Goal: Task Accomplishment & Management: Complete application form

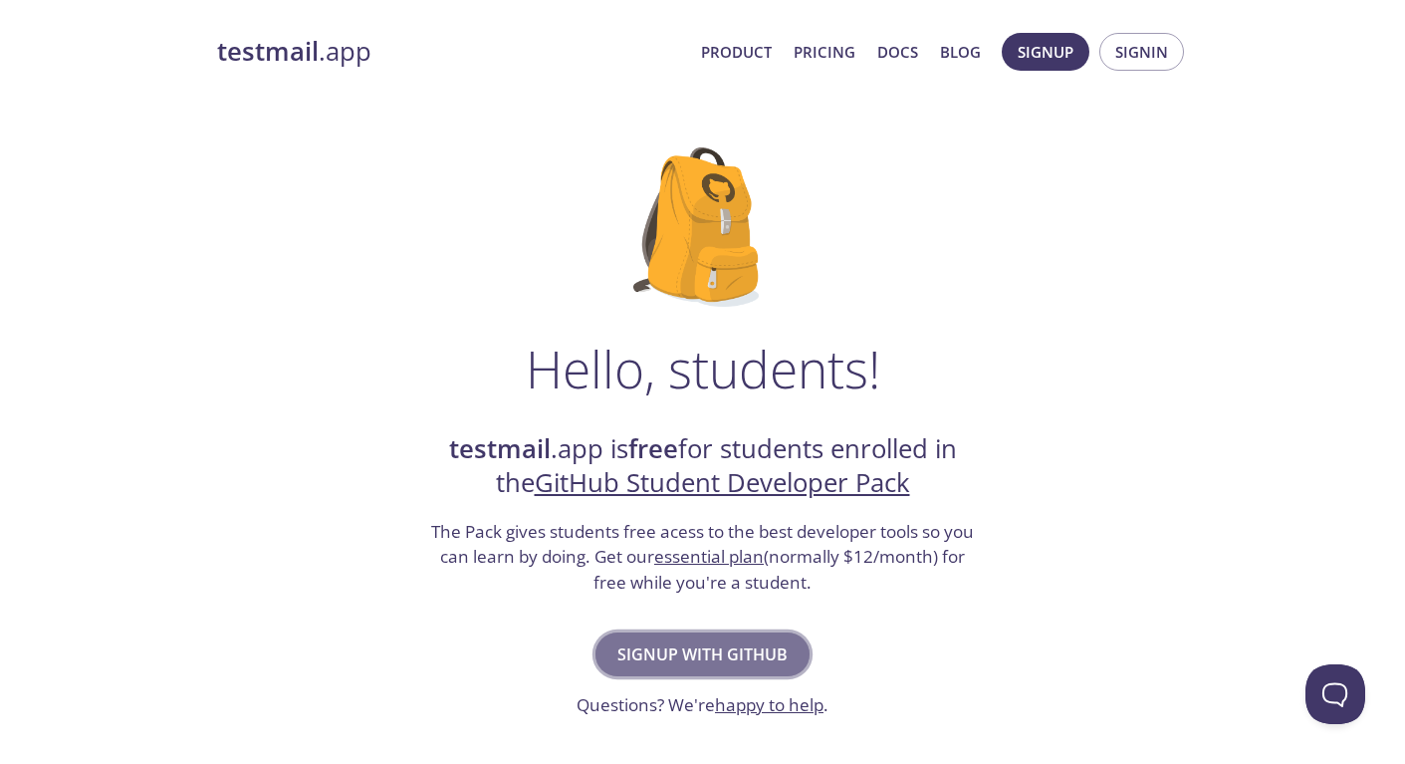
click at [656, 654] on span "Signup with GitHub" at bounding box center [702, 654] width 170 height 28
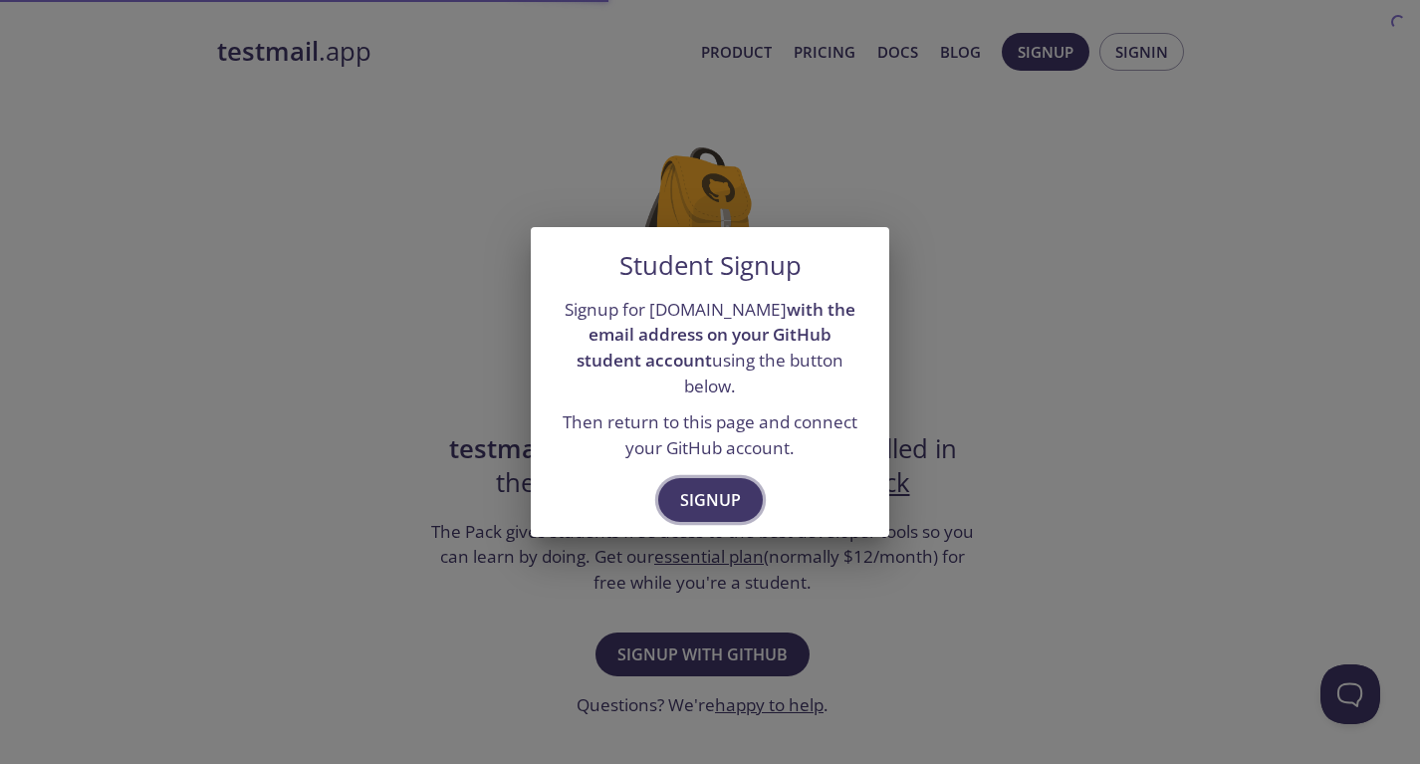
click at [681, 488] on span "Signup" at bounding box center [710, 500] width 61 height 28
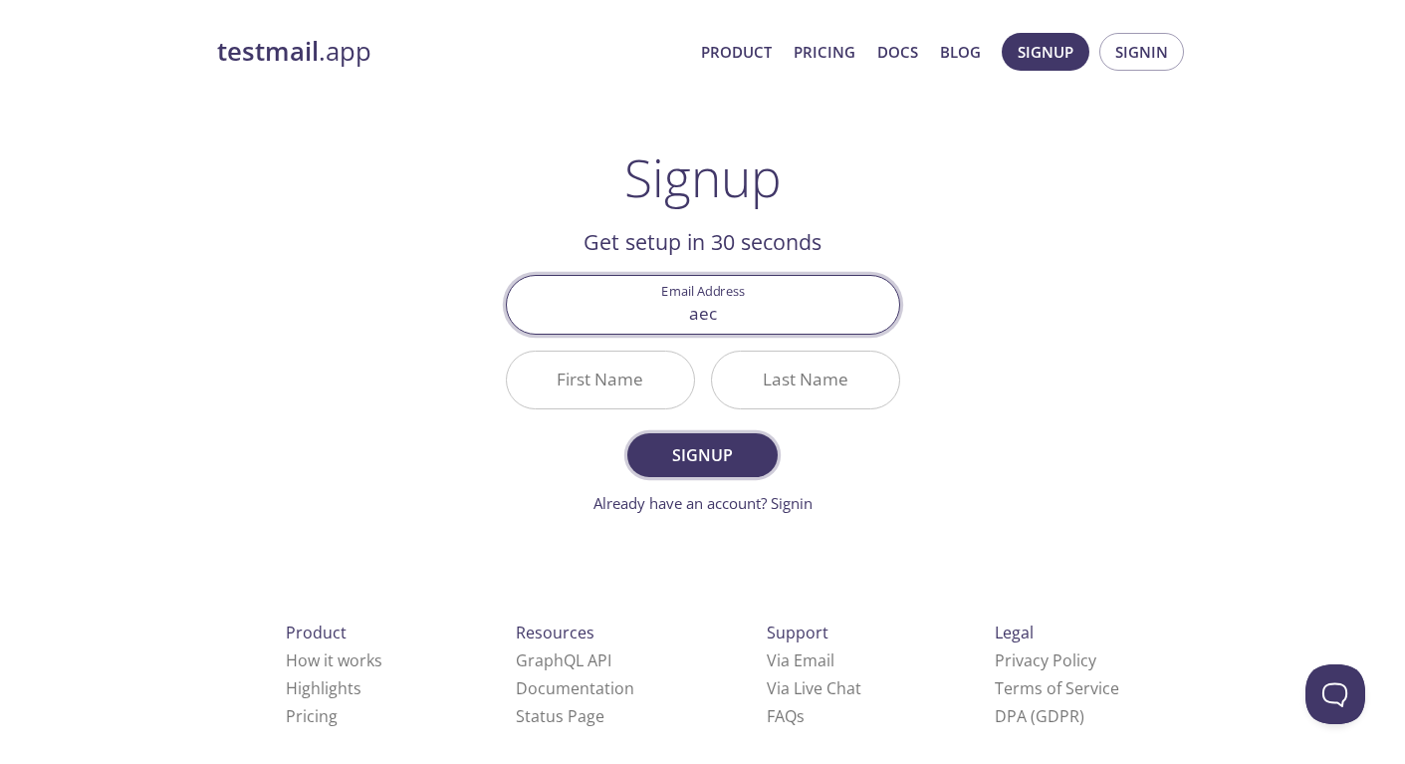
type input "[EMAIL_ADDRESS][DOMAIN_NAME]"
click at [620, 381] on input "First Name" at bounding box center [600, 379] width 187 height 57
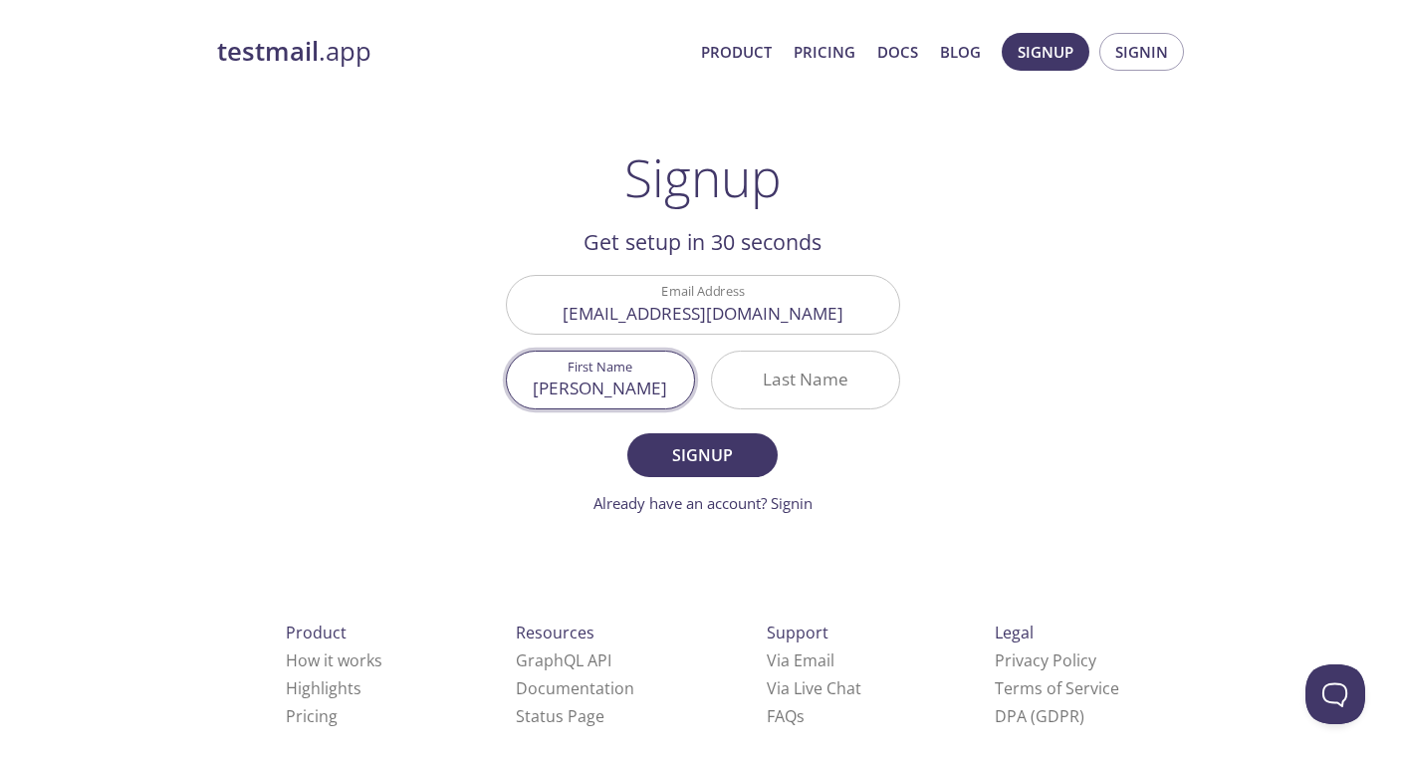
type input "[PERSON_NAME]"
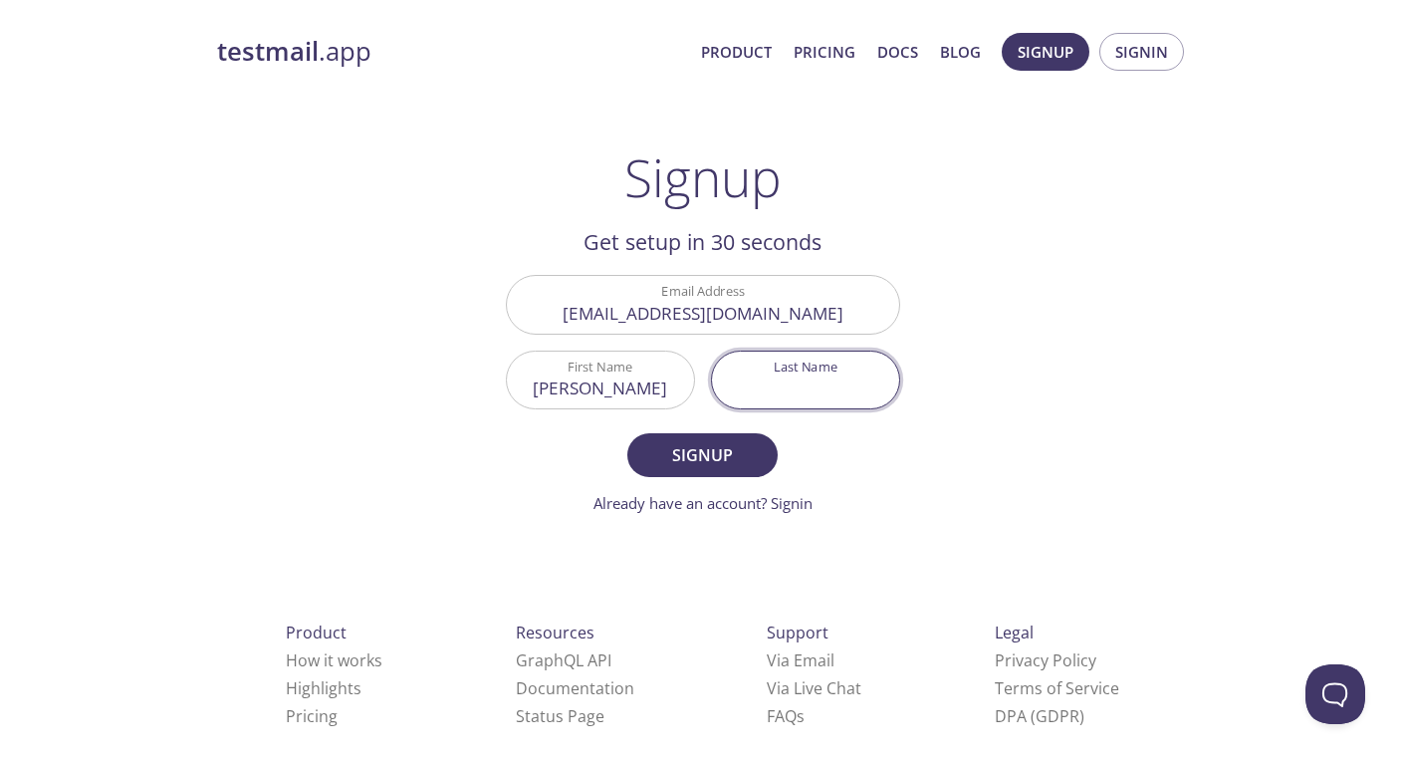
click at [787, 368] on input "Last Name" at bounding box center [805, 379] width 187 height 57
type input "[PERSON_NAME]"
click at [724, 439] on button "Signup" at bounding box center [701, 455] width 149 height 44
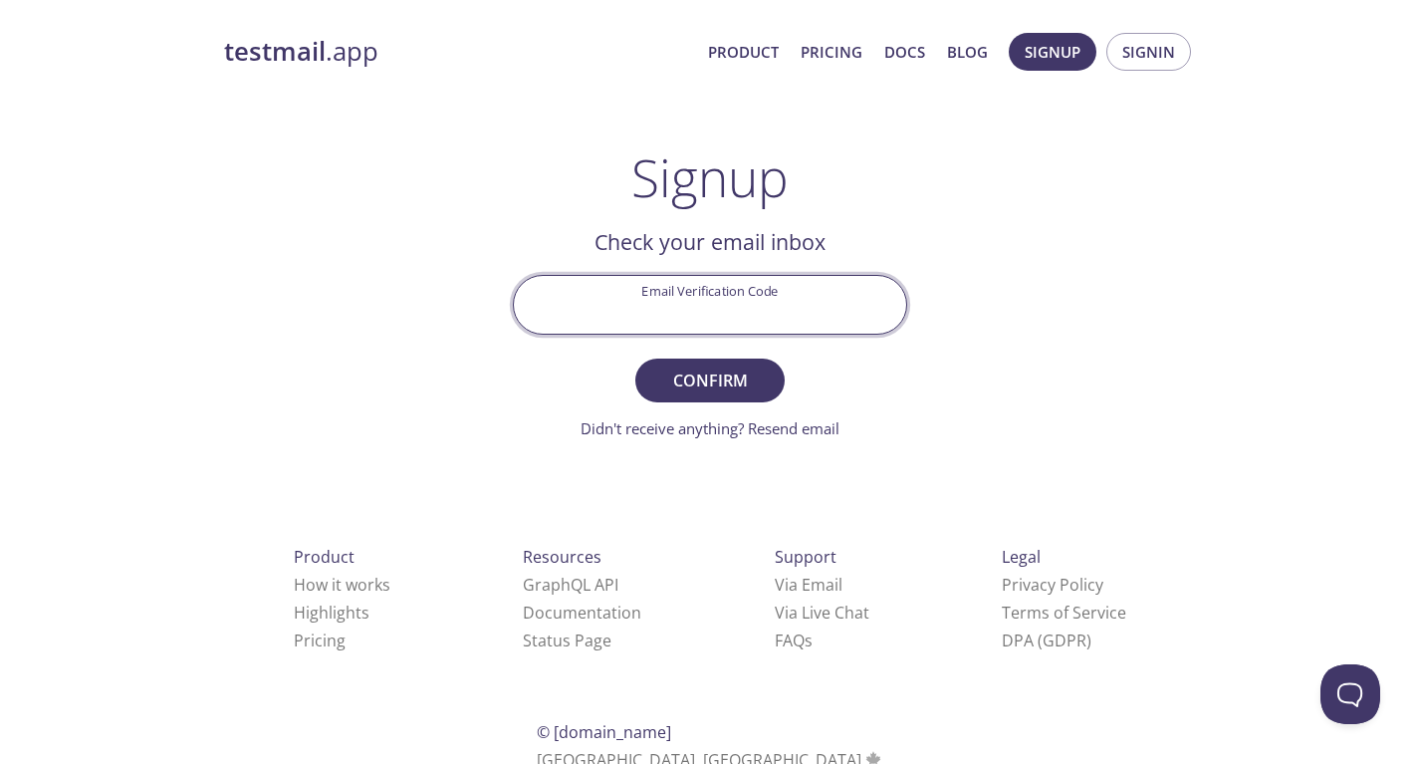
click at [751, 316] on input "Email Verification Code" at bounding box center [710, 304] width 392 height 57
paste input "RHADDDJ"
type input "RHADDDJ"
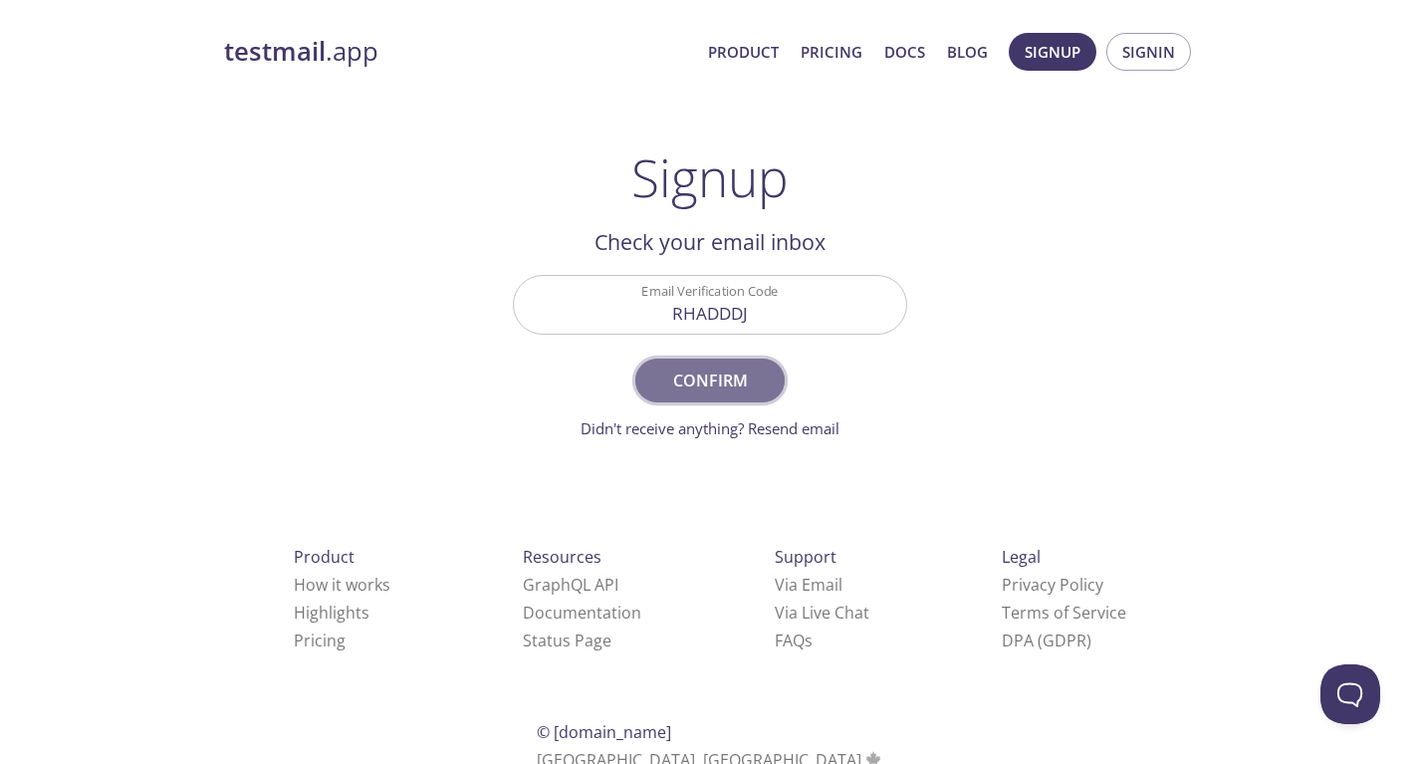
click at [746, 381] on span "Confirm" at bounding box center [710, 380] width 106 height 28
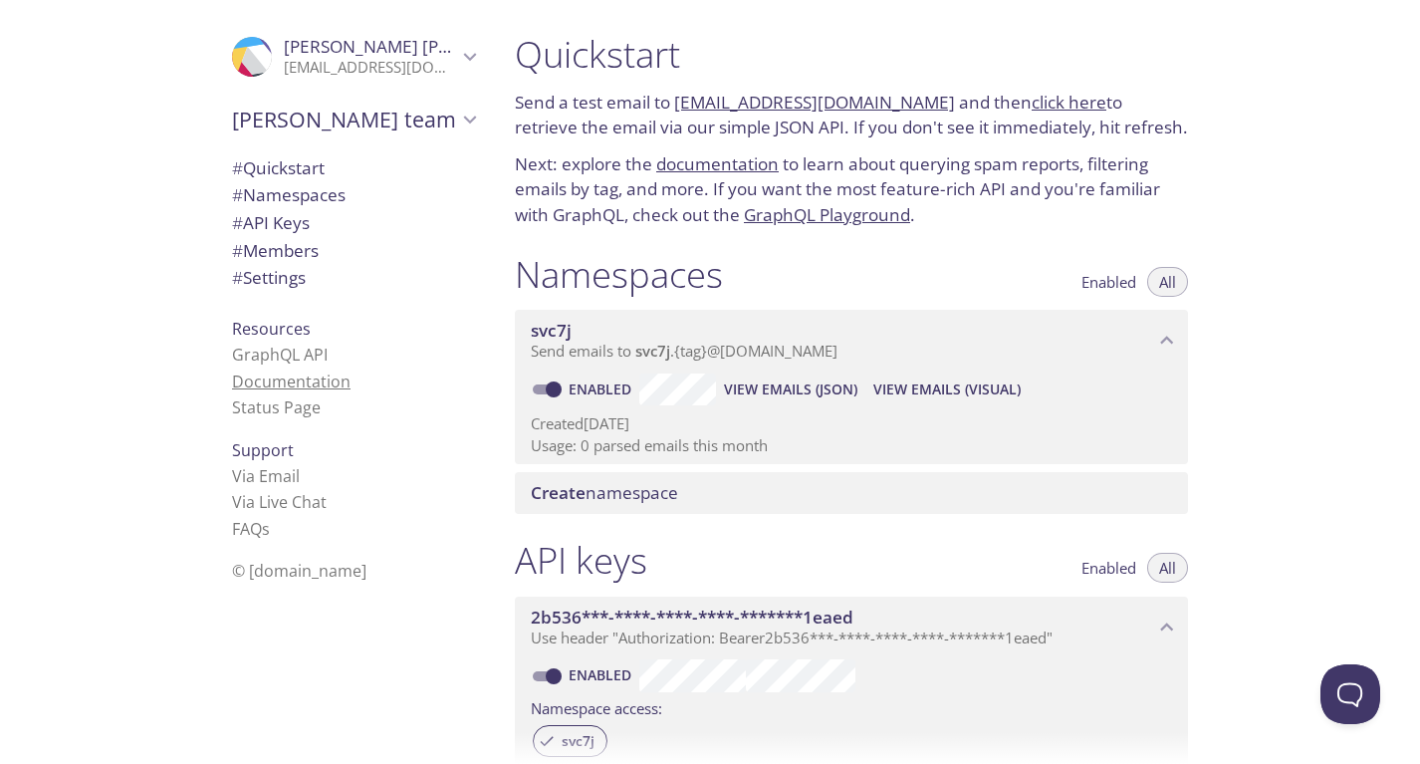
click at [318, 378] on link "Documentation" at bounding box center [291, 381] width 118 height 22
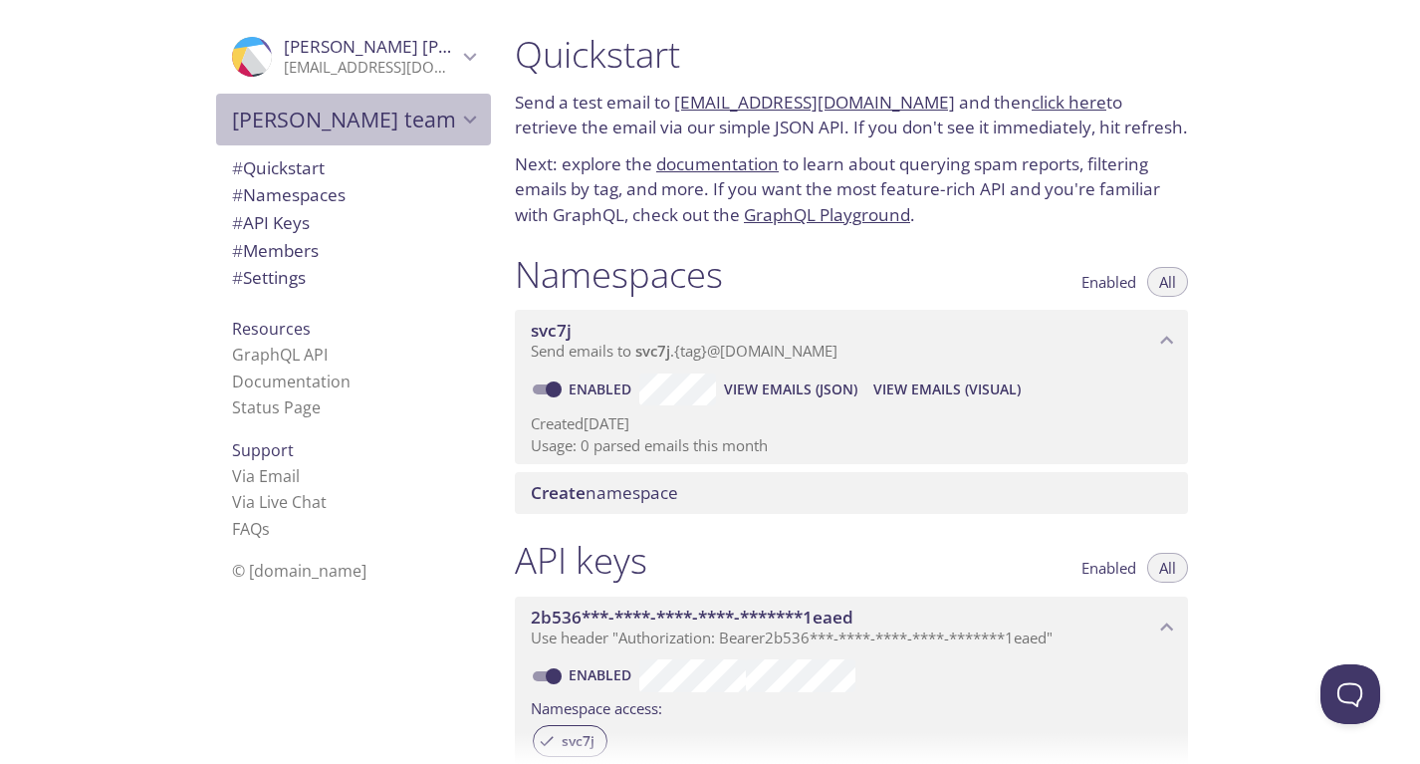
click at [382, 128] on span "[PERSON_NAME] team" at bounding box center [344, 120] width 225 height 28
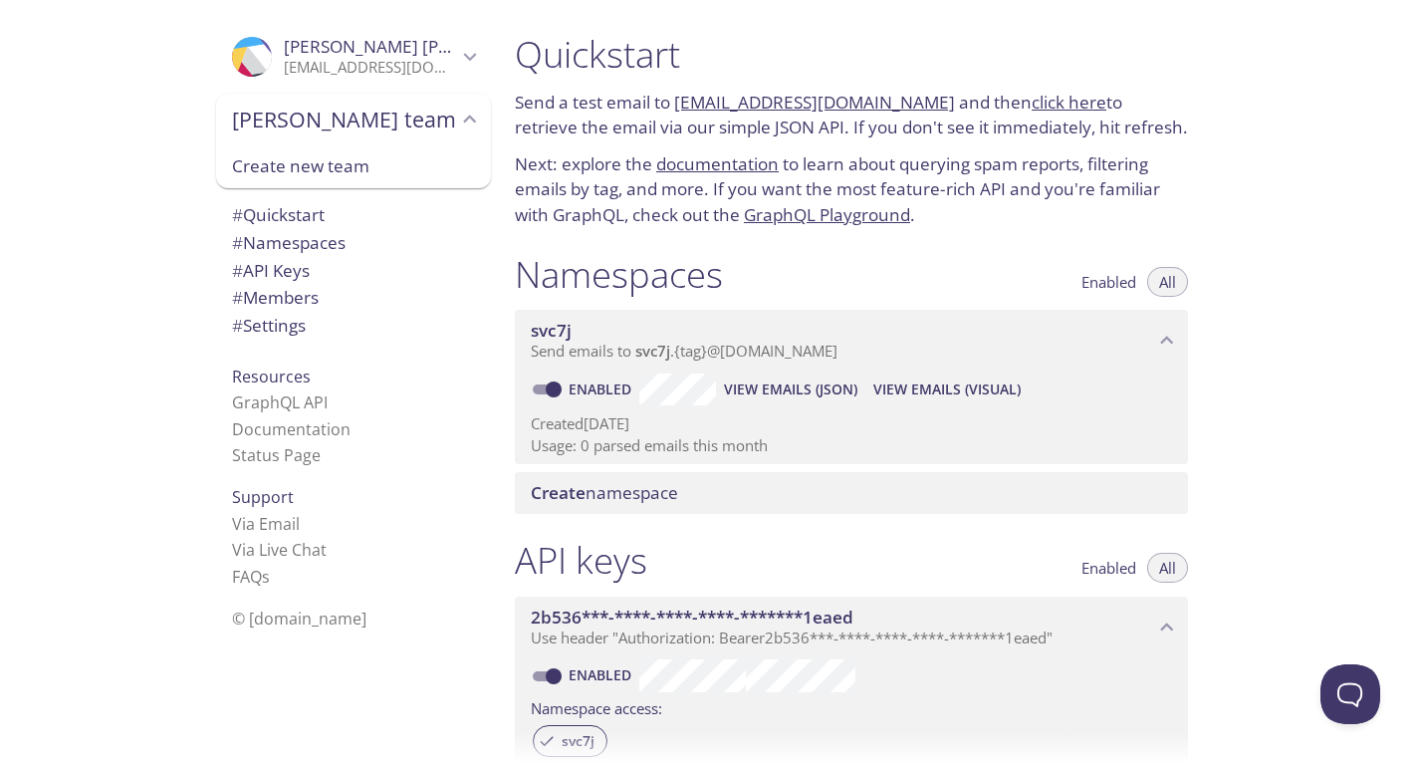
click at [362, 156] on span "Create new team" at bounding box center [353, 166] width 243 height 26
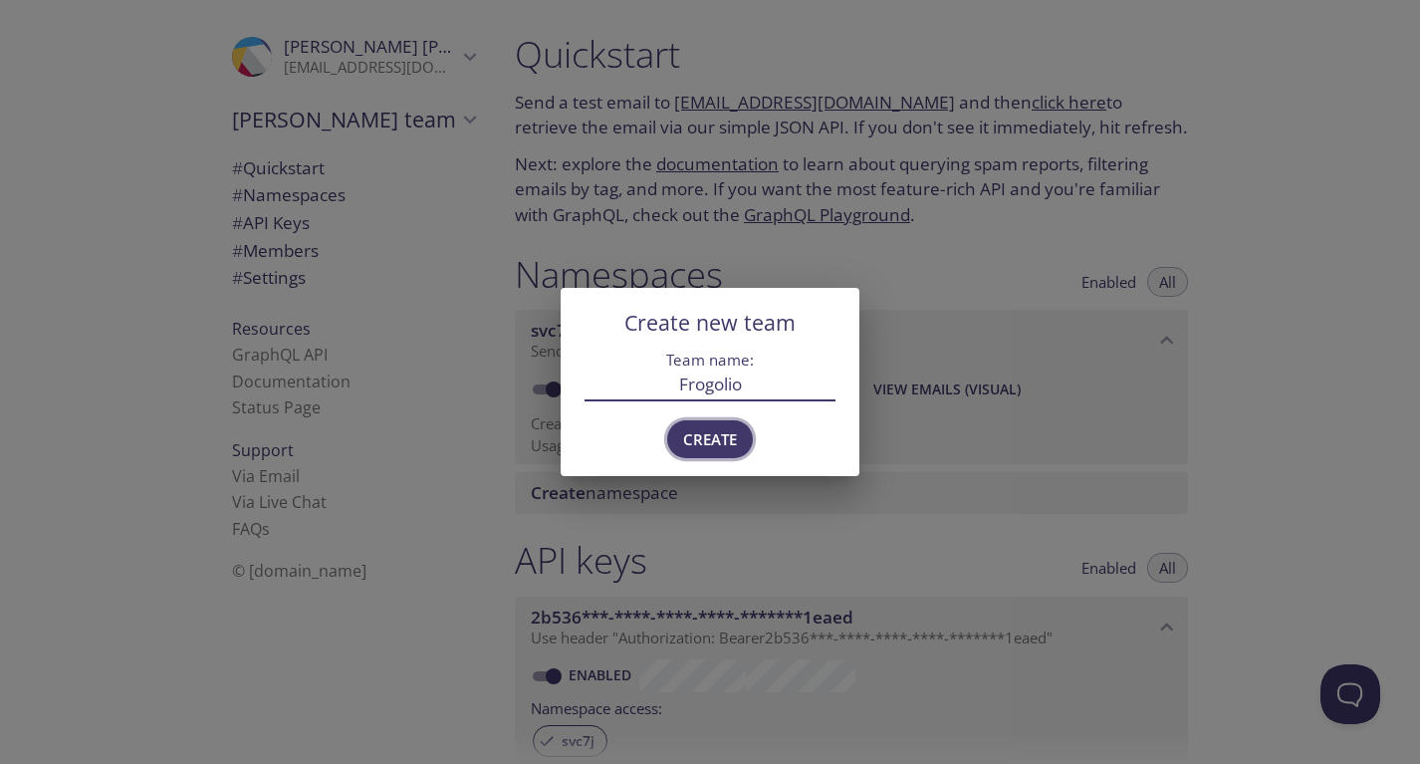
type input "Frogolio"
click at [716, 430] on span "Create" at bounding box center [710, 439] width 54 height 26
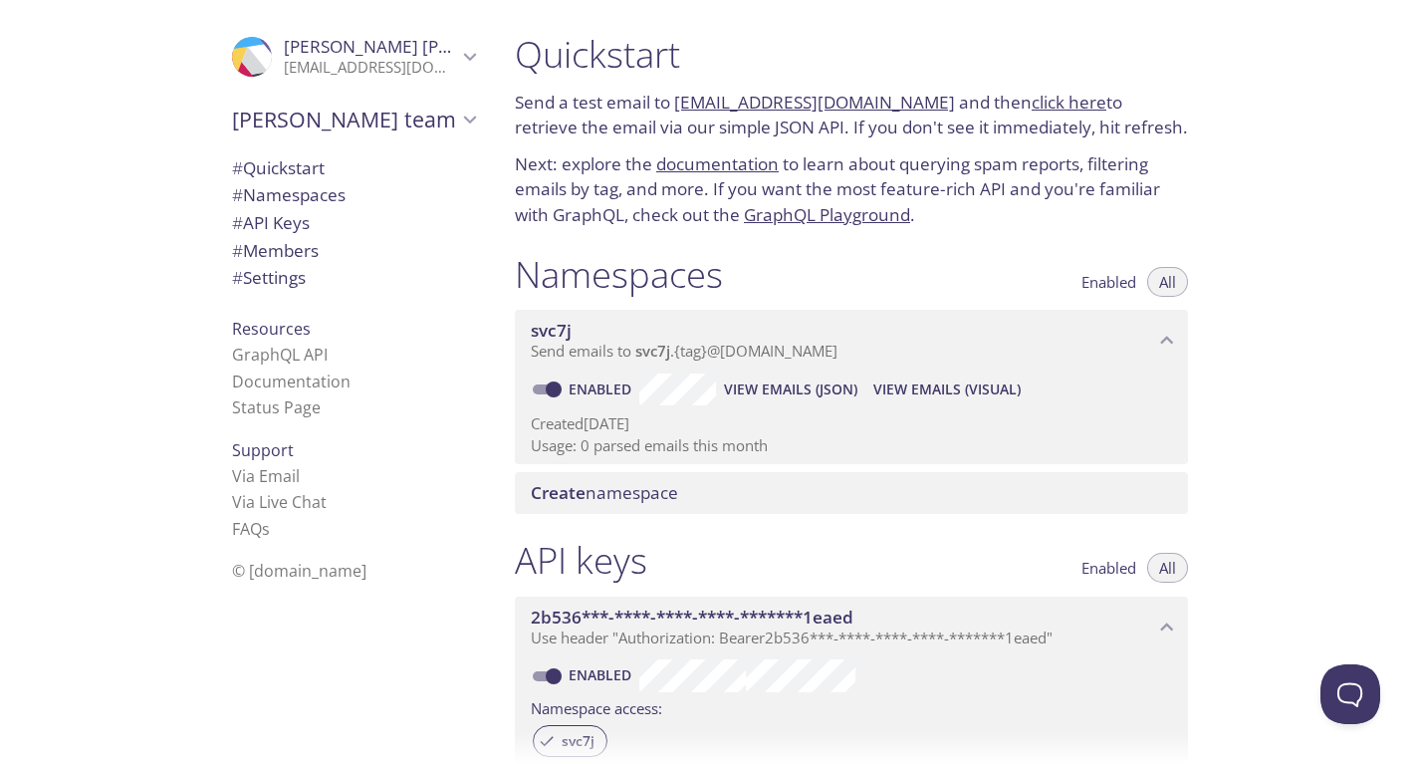
click at [345, 169] on span "# Quickstart" at bounding box center [353, 168] width 243 height 26
